Goal: Check status: Check status

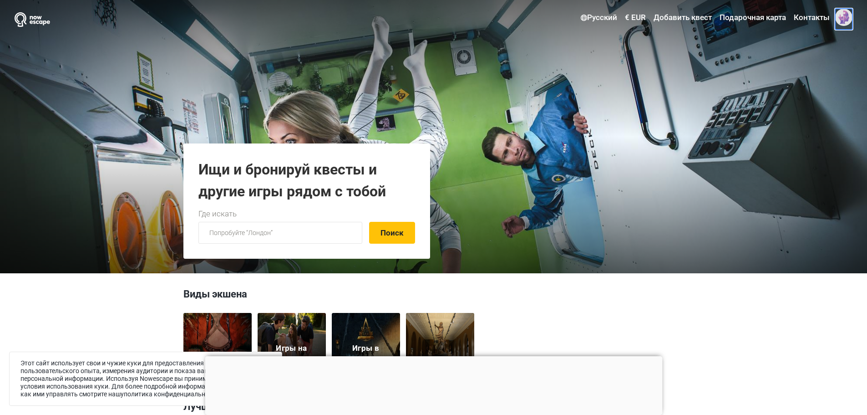
click at [842, 20] on span at bounding box center [843, 17] width 17 height 17
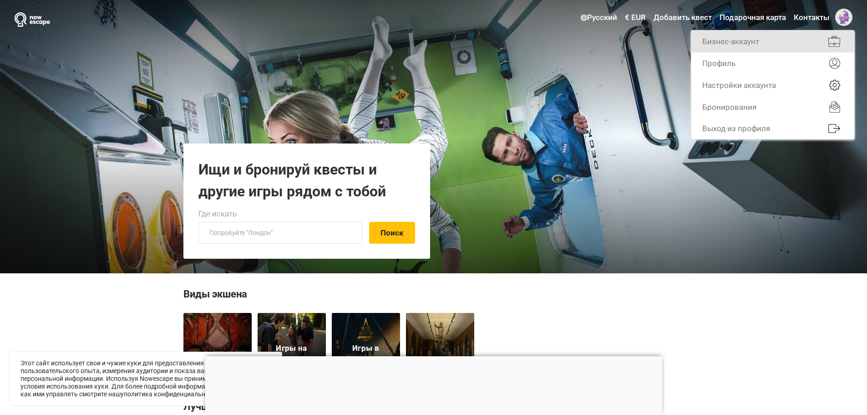
click at [786, 44] on link "Бизнес-аккаунт" at bounding box center [773, 42] width 163 height 22
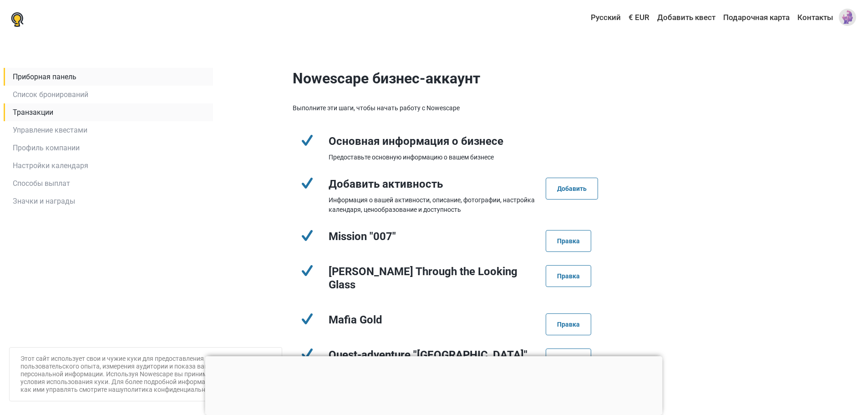
click at [58, 118] on link "Транзакции" at bounding box center [108, 112] width 209 height 18
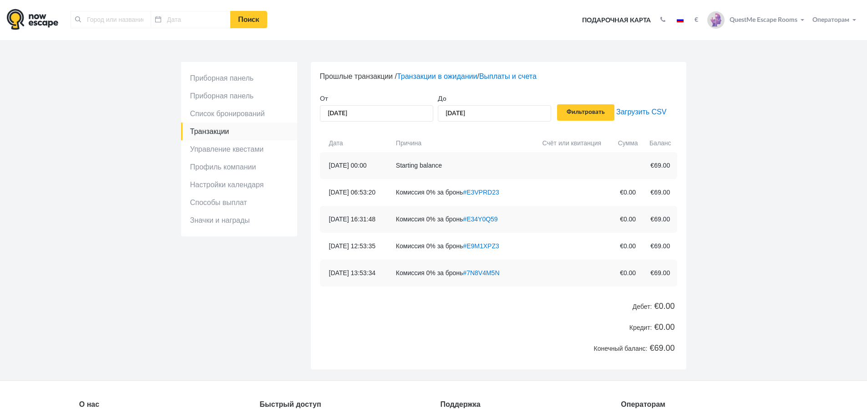
type input "[GEOGRAPHIC_DATA], [GEOGRAPHIC_DATA]"
type input "[DATE]"
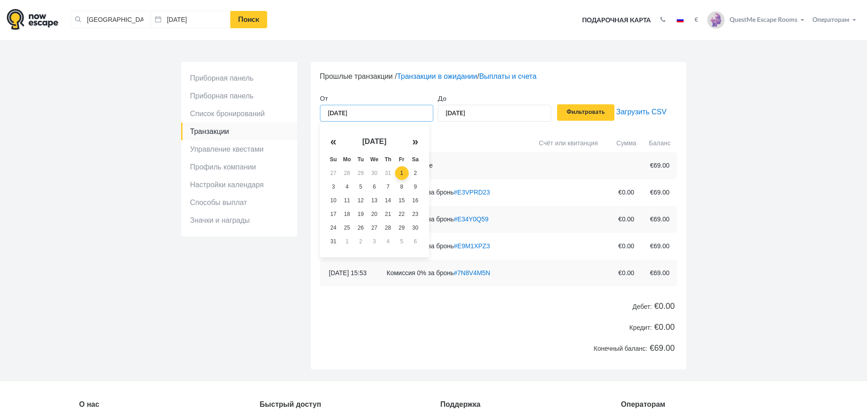
click at [362, 110] on input "[DATE]" at bounding box center [376, 113] width 113 height 17
click at [346, 200] on td "11" at bounding box center [348, 200] width 14 height 14
type input "[DATE]"
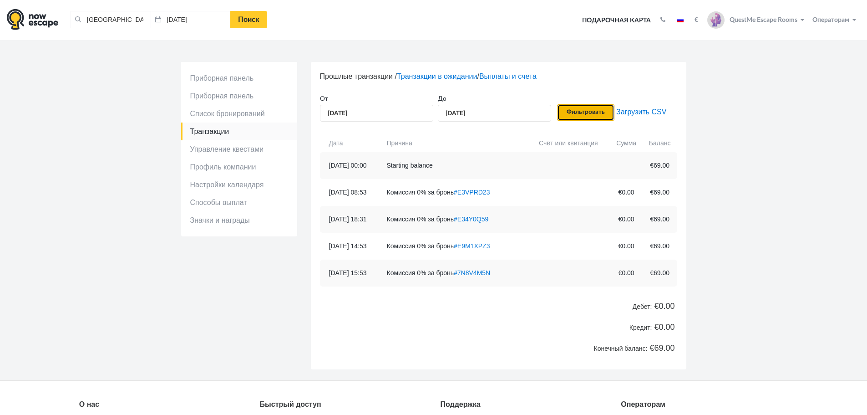
click at [577, 112] on input "Фильтровать" at bounding box center [585, 112] width 57 height 16
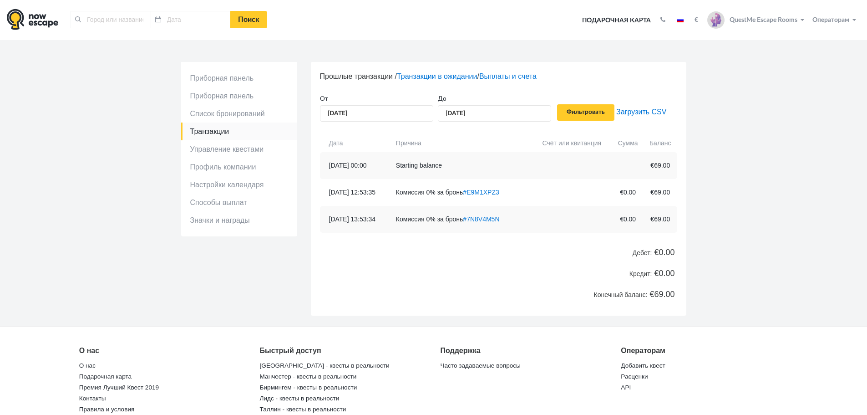
type input "[GEOGRAPHIC_DATA], [GEOGRAPHIC_DATA]"
type input "[DATE]"
click at [484, 193] on link "#E9M1XPZ3" at bounding box center [472, 191] width 36 height 7
click at [490, 192] on link "#E9M1XPZ3" at bounding box center [472, 191] width 36 height 7
click at [482, 191] on link "#E9M1XPZ3" at bounding box center [472, 191] width 36 height 7
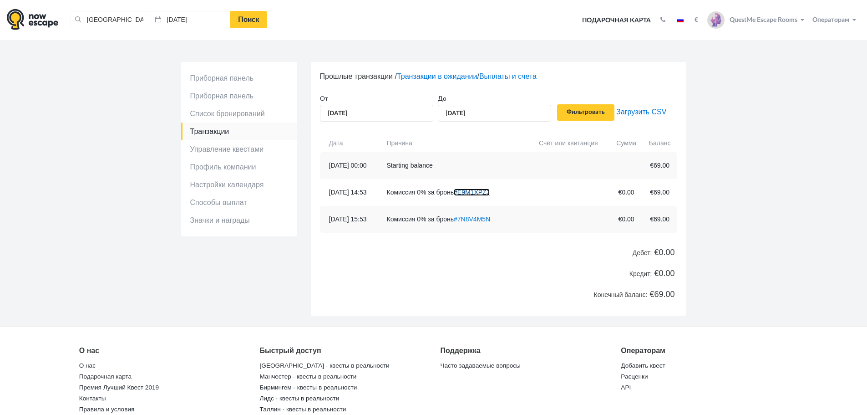
click at [482, 191] on link "#E9M1XPZ3" at bounding box center [472, 191] width 36 height 7
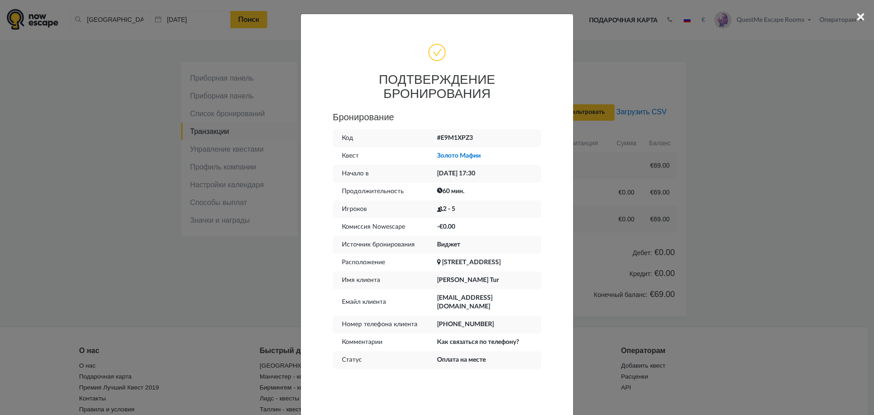
click at [586, 164] on div "× ПОДТВЕРЖДЕНИЕ БРОНИРОВАНИЯ Бронирование Код #E9M1XPZ3 Квест Золото Мафии Нача…" at bounding box center [437, 207] width 874 height 415
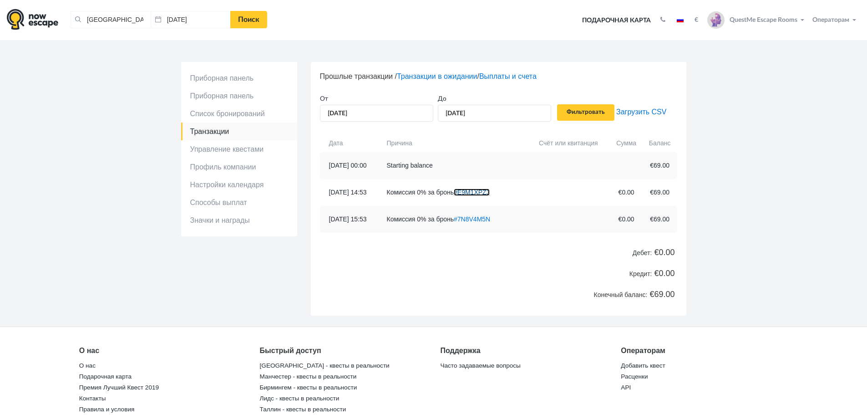
click at [490, 191] on link "#E9M1XPZ3" at bounding box center [472, 191] width 36 height 7
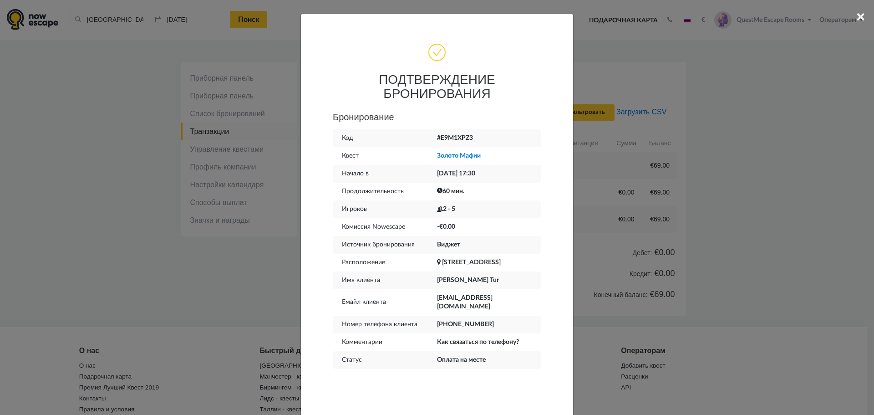
click at [773, 251] on div "× ПОДТВЕРЖДЕНИЕ БРОНИРОВАНИЯ Бронирование Код #E9M1XPZ3 Квест Золото Мафии Нача…" at bounding box center [437, 207] width 874 height 415
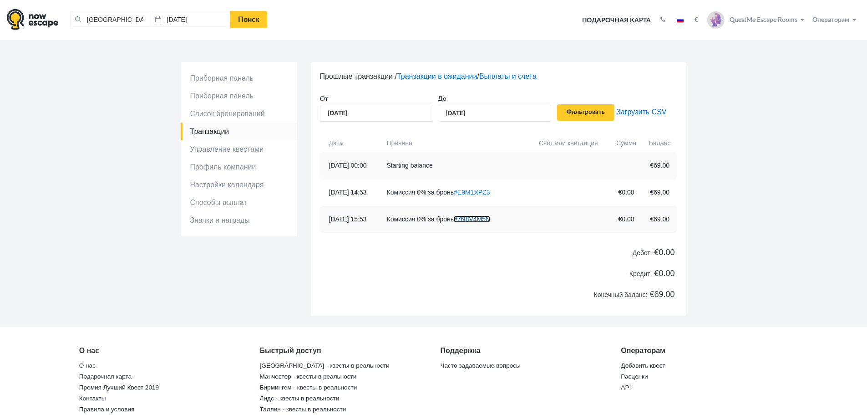
click at [490, 218] on link "#7N8V4M5N" at bounding box center [472, 218] width 36 height 7
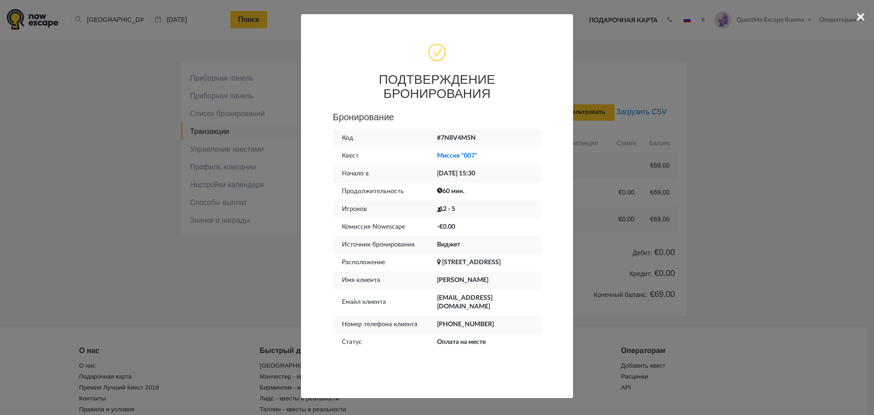
click at [280, 285] on div "× ПОДТВЕРЖДЕНИЕ БРОНИРОВАНИЯ Бронирование Код #7N8V4M5N Квест Миссия "007" Нача…" at bounding box center [437, 207] width 874 height 415
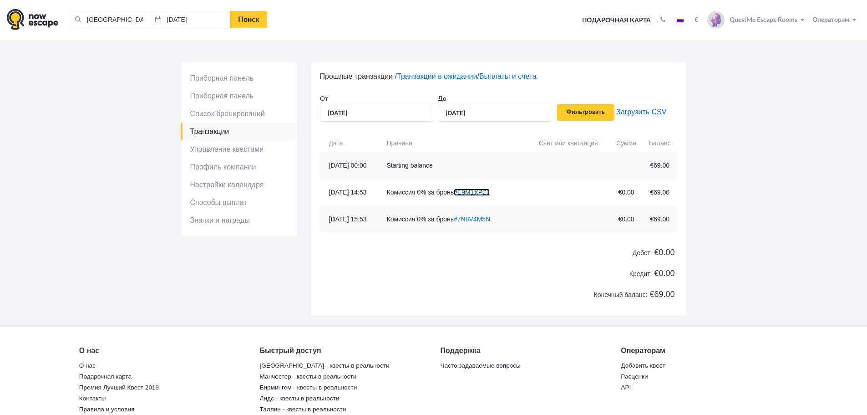
click at [490, 193] on link "#E9M1XPZ3" at bounding box center [472, 191] width 36 height 7
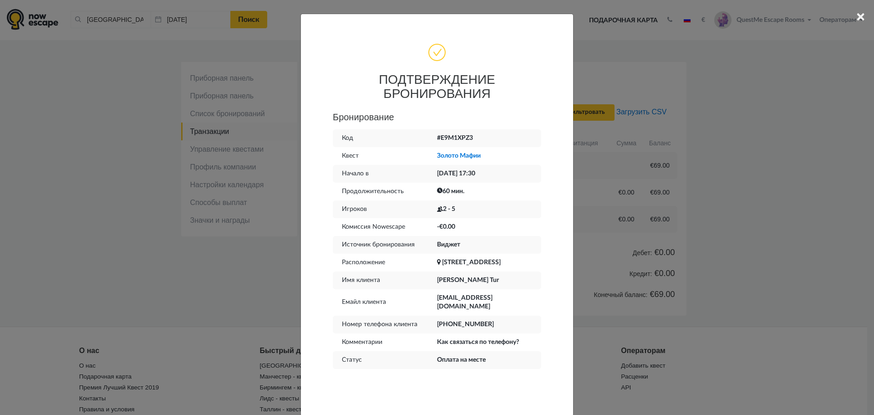
click at [834, 101] on div "× ПОДТВЕРЖДЕНИЕ БРОНИРОВАНИЯ Бронирование Код #E9M1XPZ3 Квест Золото Мафии Нача…" at bounding box center [437, 207] width 874 height 415
